Goal: Information Seeking & Learning: Learn about a topic

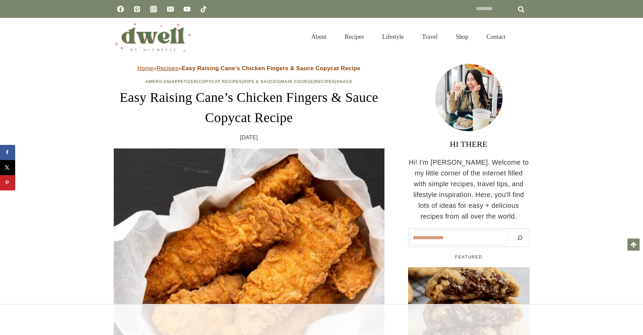
click at [249, 321] on div at bounding box center [321, 316] width 405 height 17
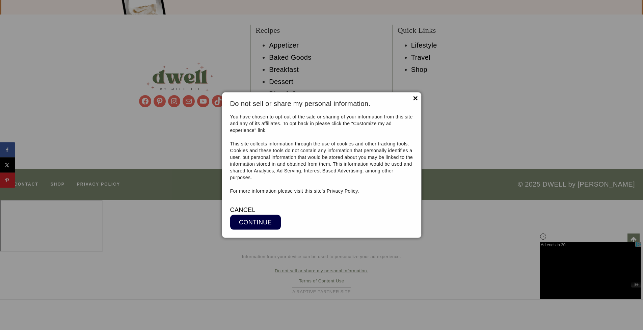
scroll to position [14152, 0]
